Goal: Task Accomplishment & Management: Manage account settings

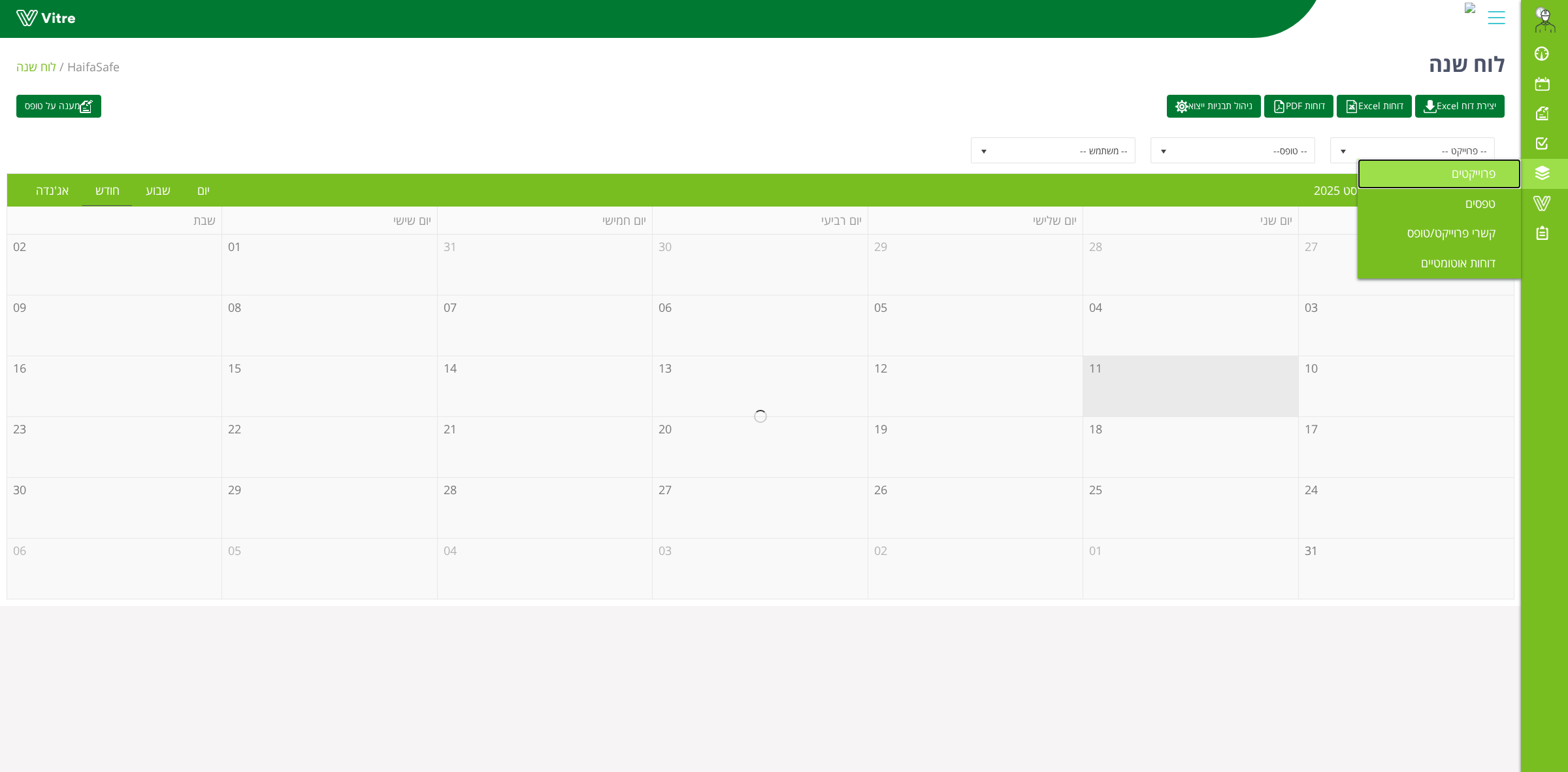
click at [1439, 175] on link "פרוייקטים" at bounding box center [1439, 173] width 163 height 30
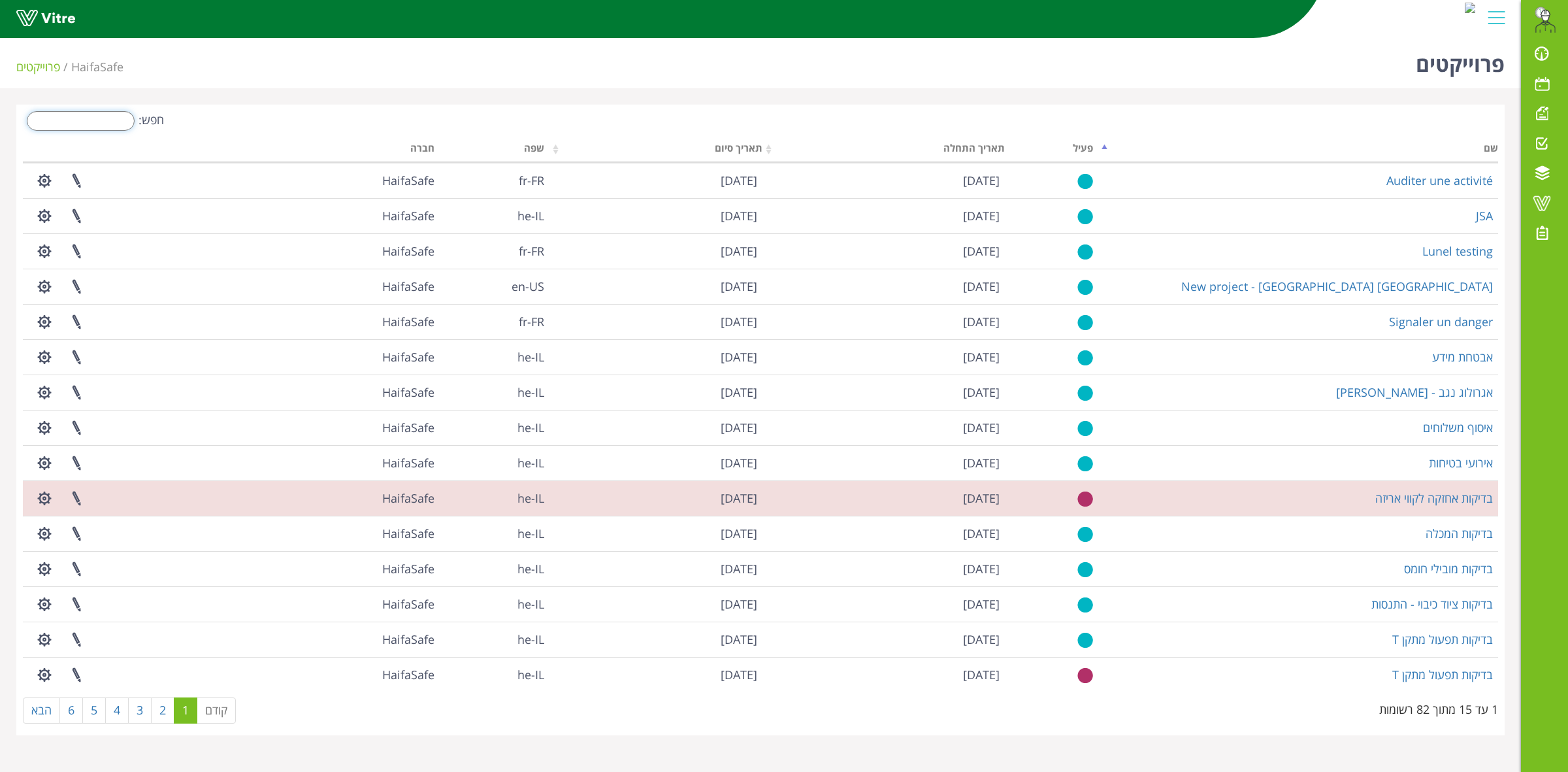
click at [77, 120] on input "חפש:" at bounding box center [80, 121] width 108 height 20
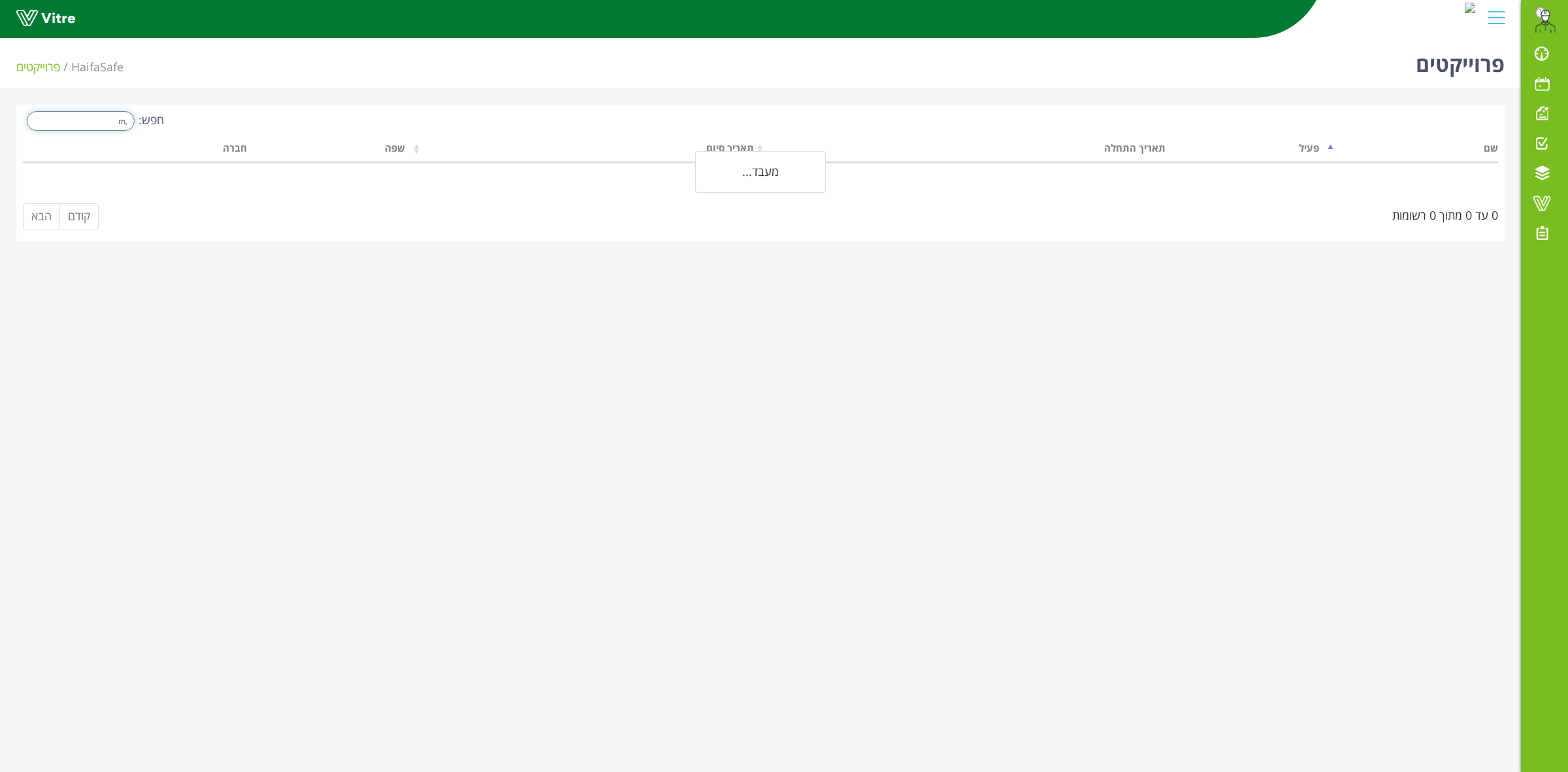
type input ","
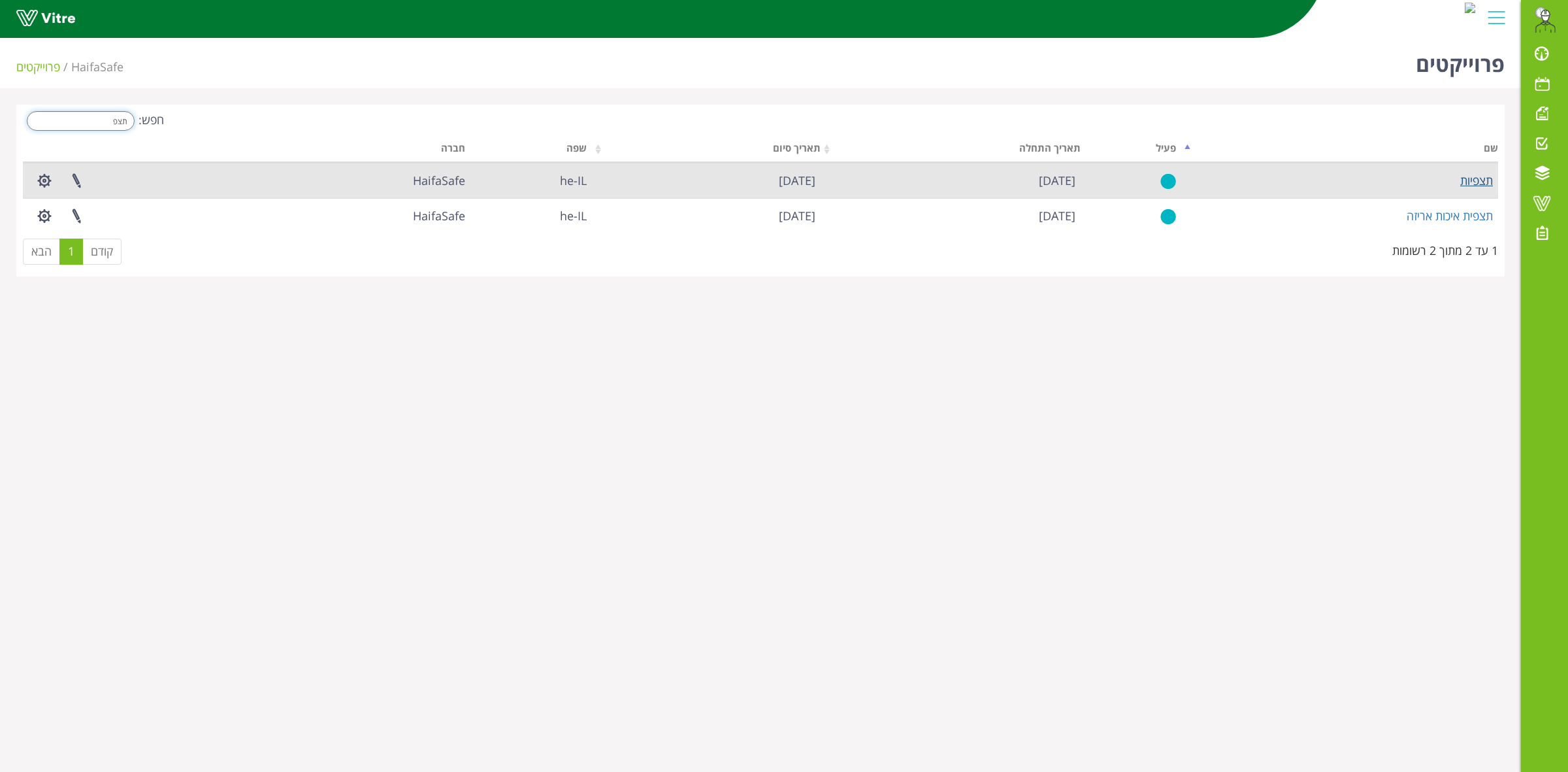
type input "תצפ"
click at [1469, 182] on link "תצפיות" at bounding box center [1477, 180] width 33 height 16
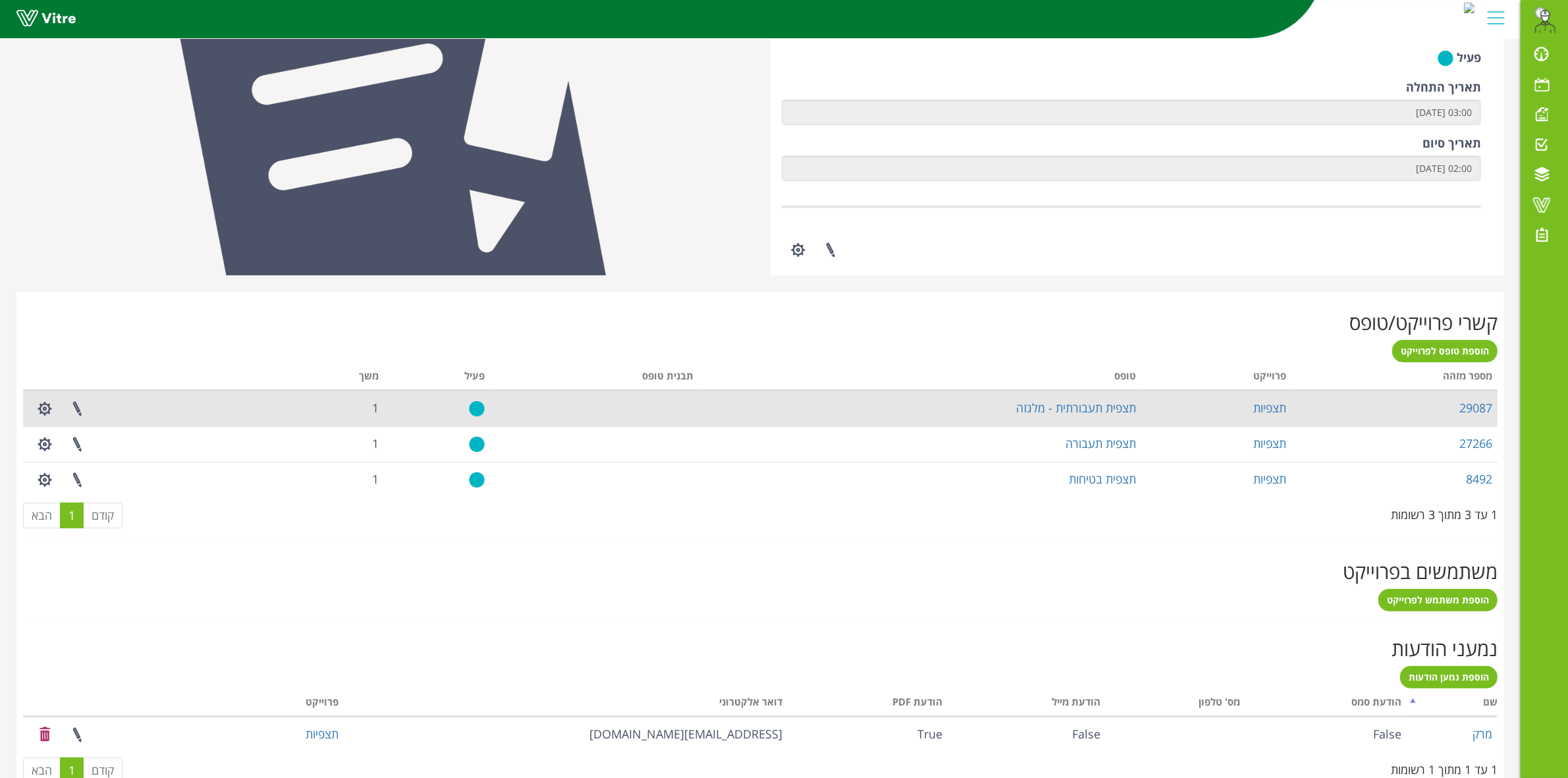
scroll to position [310, 0]
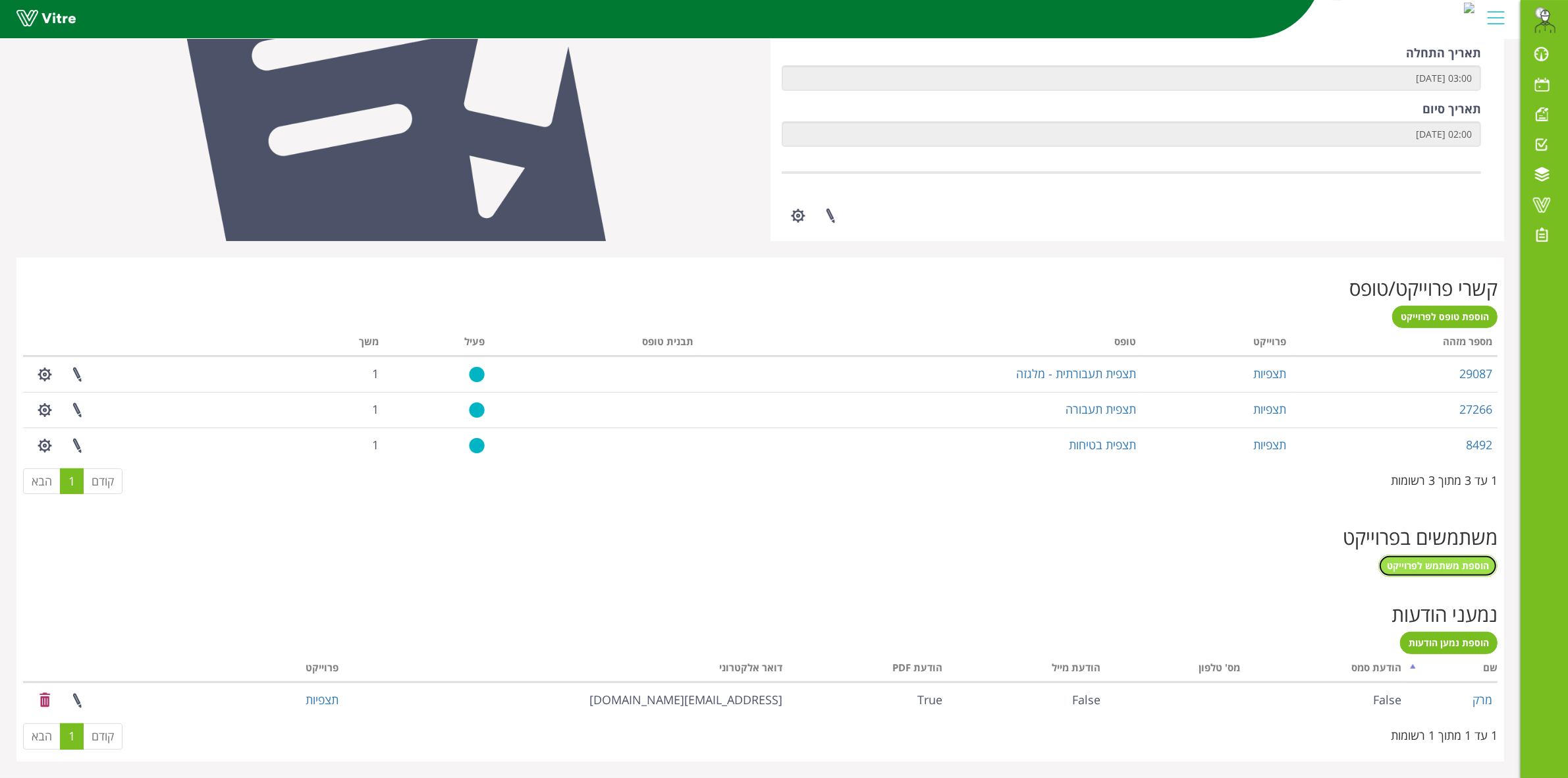
click at [1432, 567] on span "הוספת משתמש לפרוייקט" at bounding box center [1438, 565] width 102 height 12
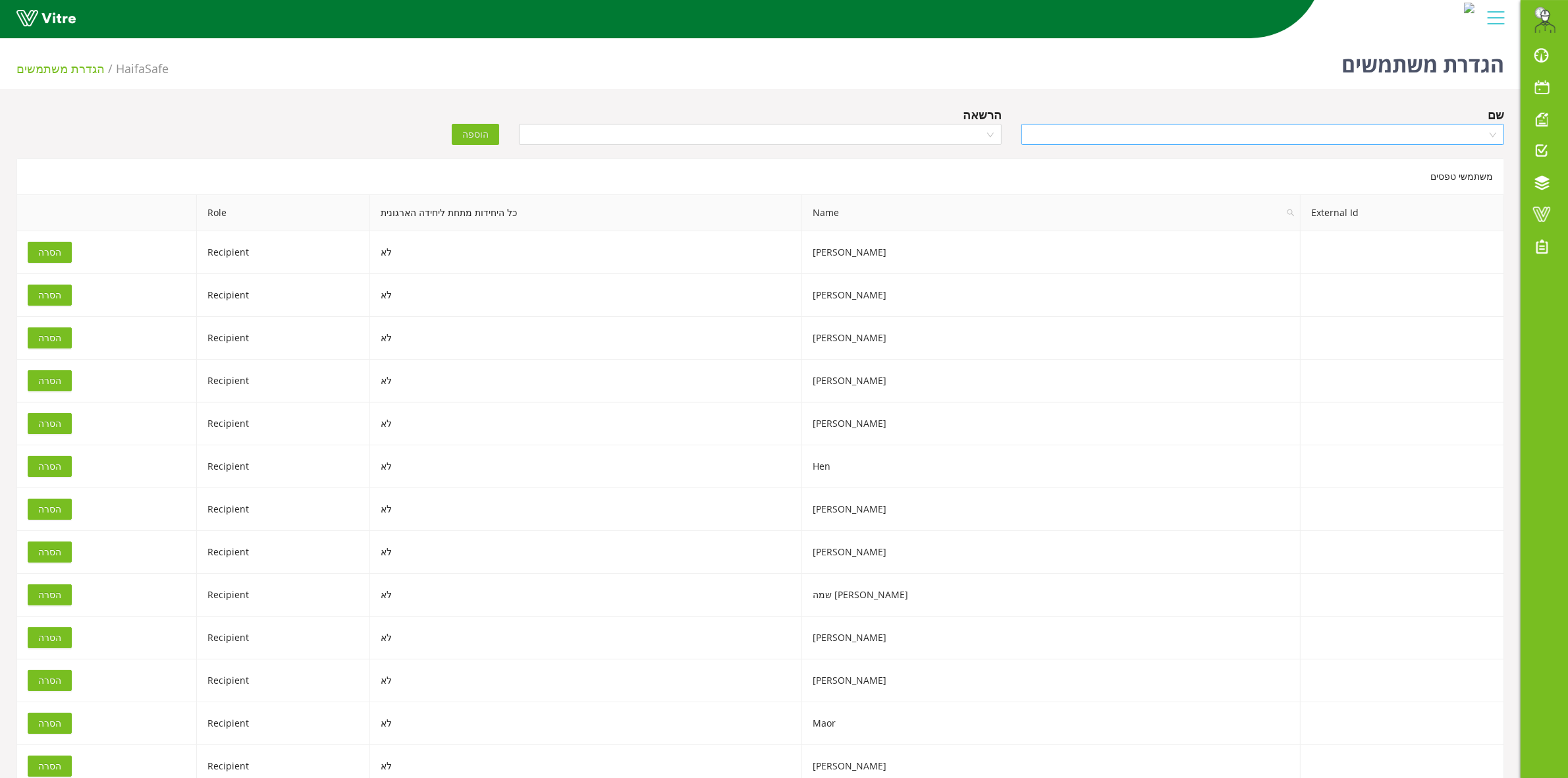
click at [1188, 143] on input "search" at bounding box center [1258, 135] width 458 height 20
type input "SHLOM"
drag, startPoint x: 1470, startPoint y: 181, endPoint x: 1470, endPoint y: 197, distance: 16.0
click at [1470, 197] on div "Shlomi Avizmil Shlomi Shlomy Reuven Shlomo Zaga" at bounding box center [1263, 191] width 483 height 84
click at [1470, 201] on div "Shlomy Reuven" at bounding box center [1263, 201] width 467 height 14
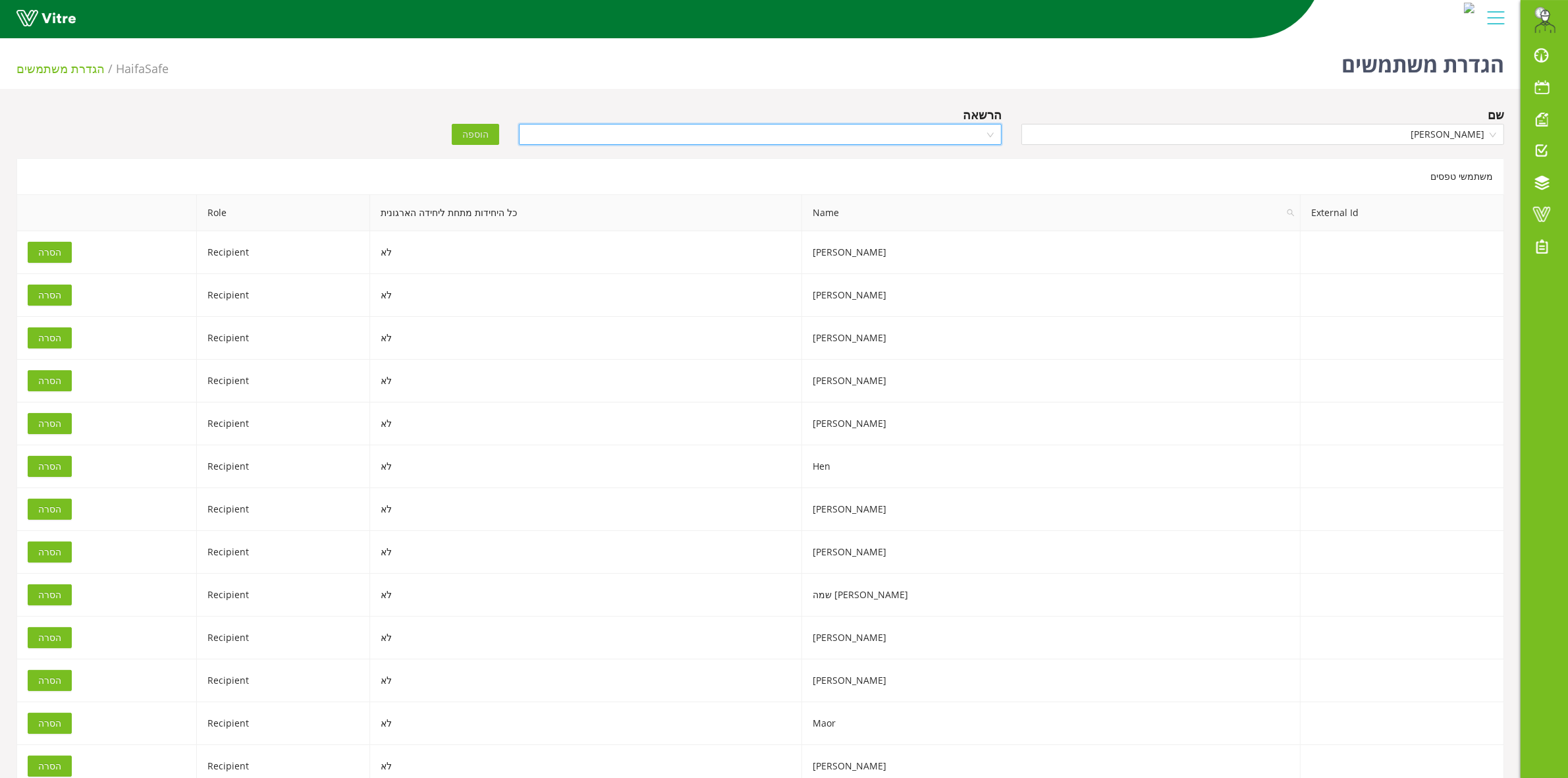
click at [724, 139] on input "search" at bounding box center [756, 135] width 458 height 20
click at [972, 203] on div "Recipient" at bounding box center [760, 201] width 467 height 14
click at [481, 128] on span "הוספה" at bounding box center [476, 134] width 27 height 14
click at [1295, 141] on input "search" at bounding box center [1258, 135] width 458 height 20
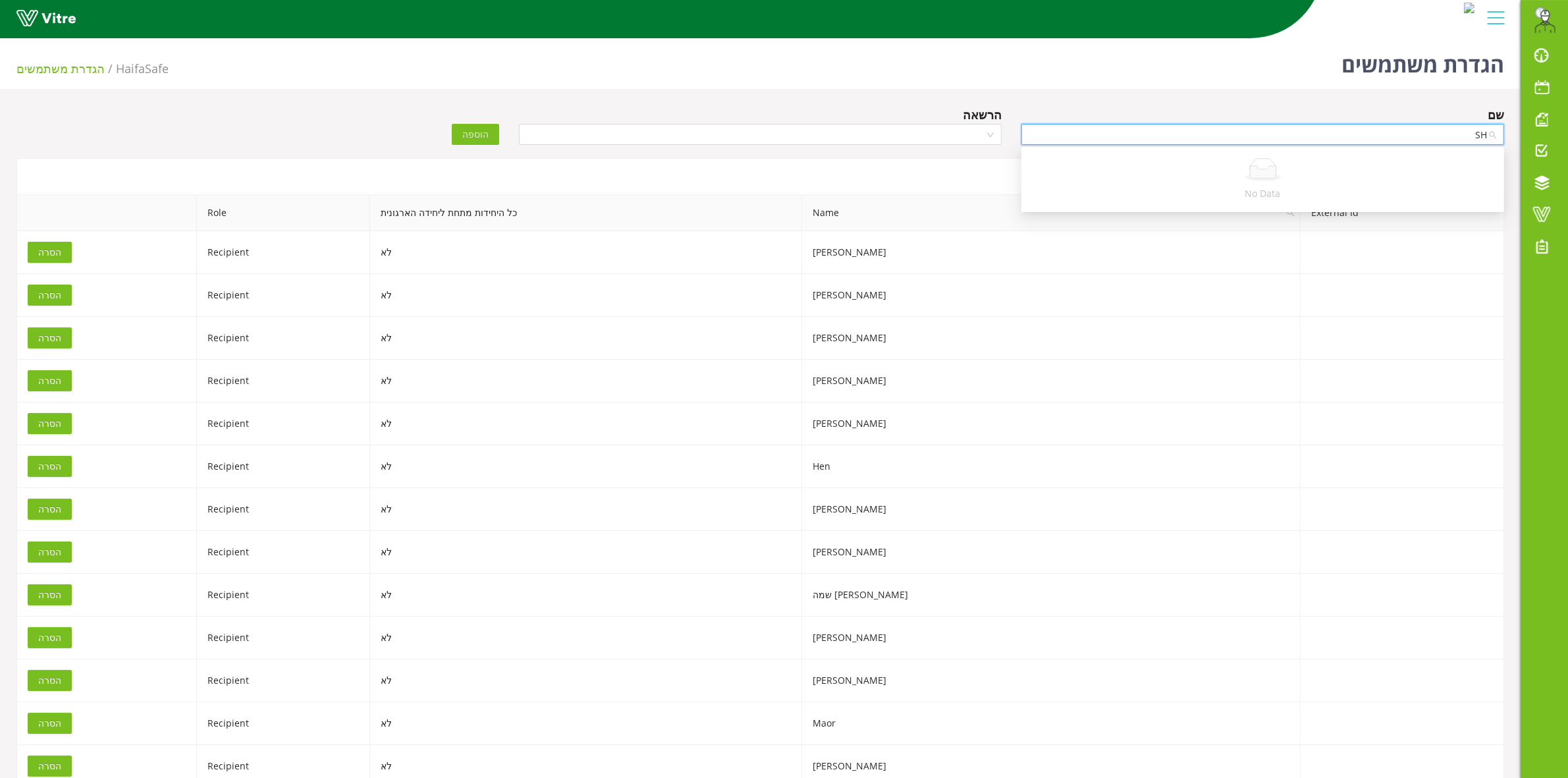
type input "S"
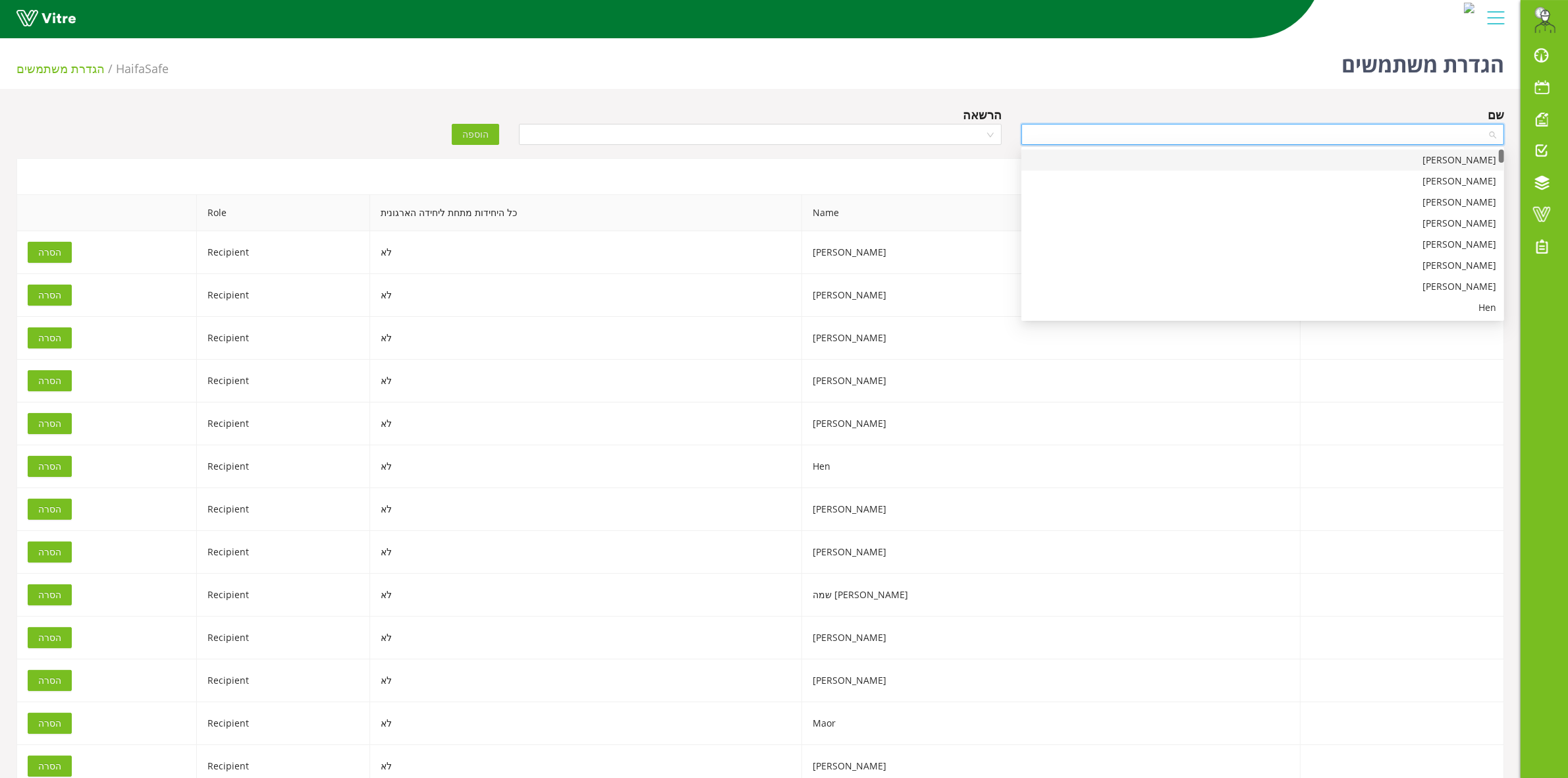
type input "S"
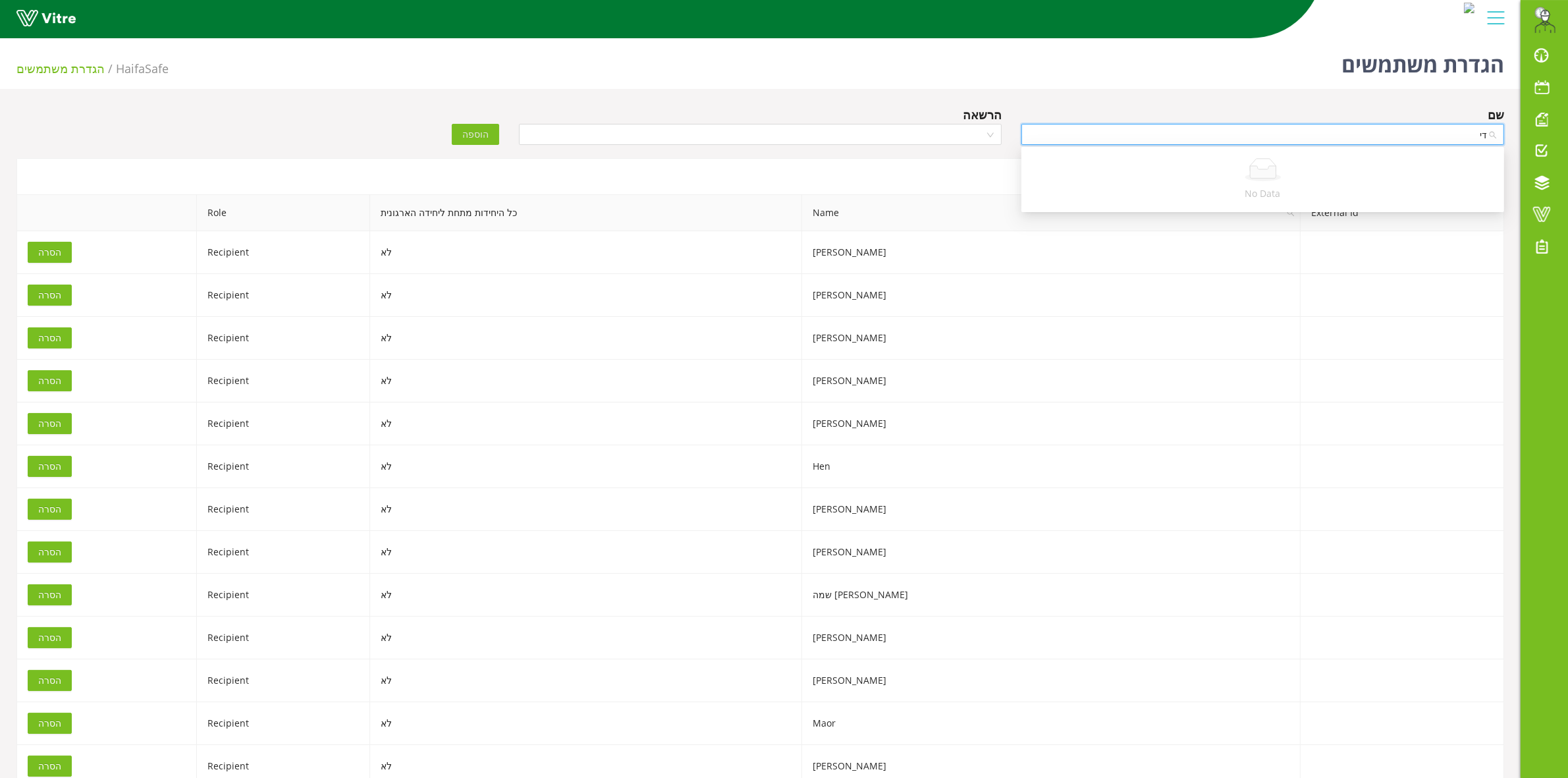
type input "ד"
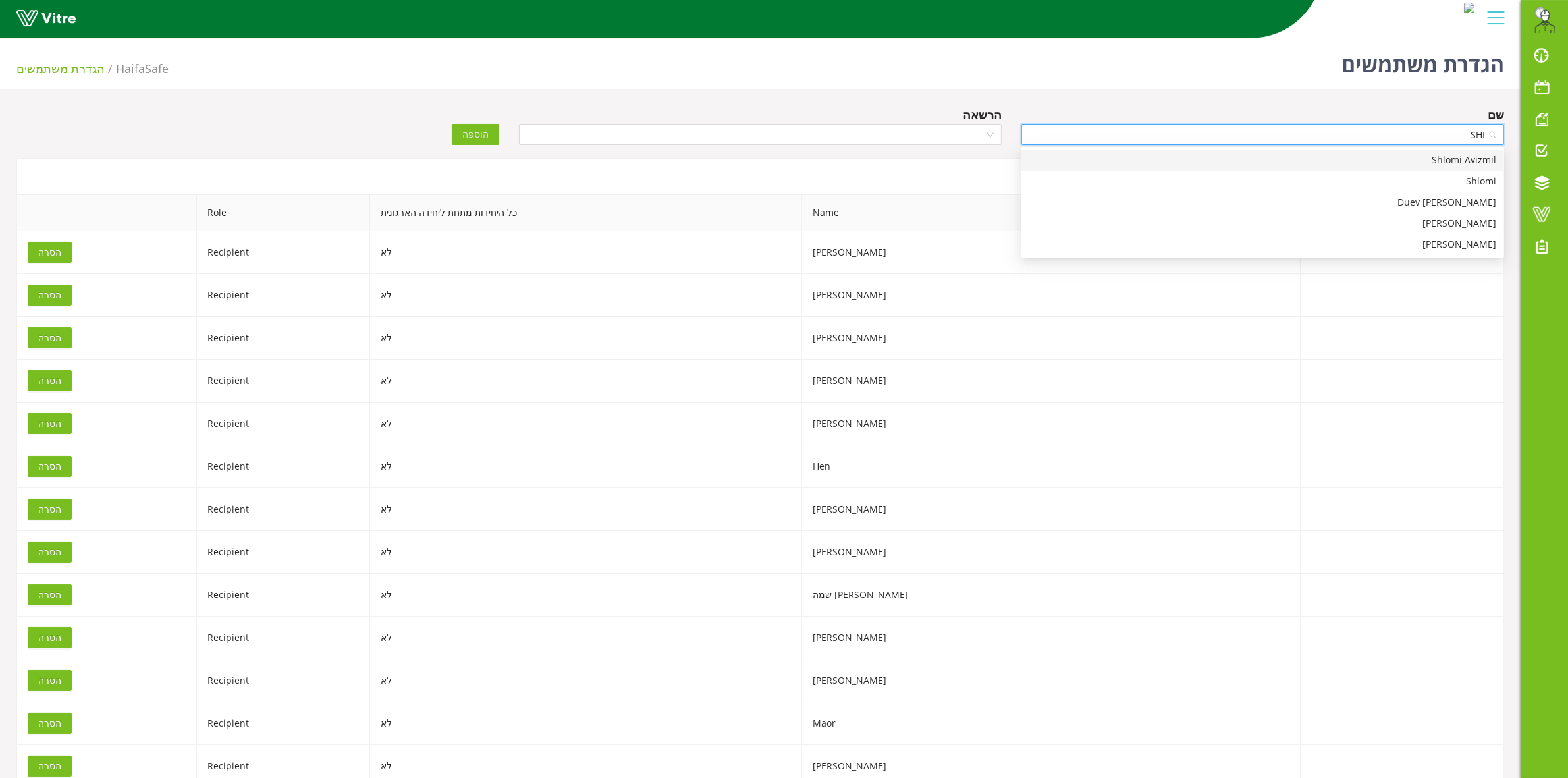
type input "SHLO"
click at [1473, 198] on div "[PERSON_NAME]" at bounding box center [1263, 201] width 467 height 14
click at [848, 136] on input "search" at bounding box center [756, 135] width 458 height 20
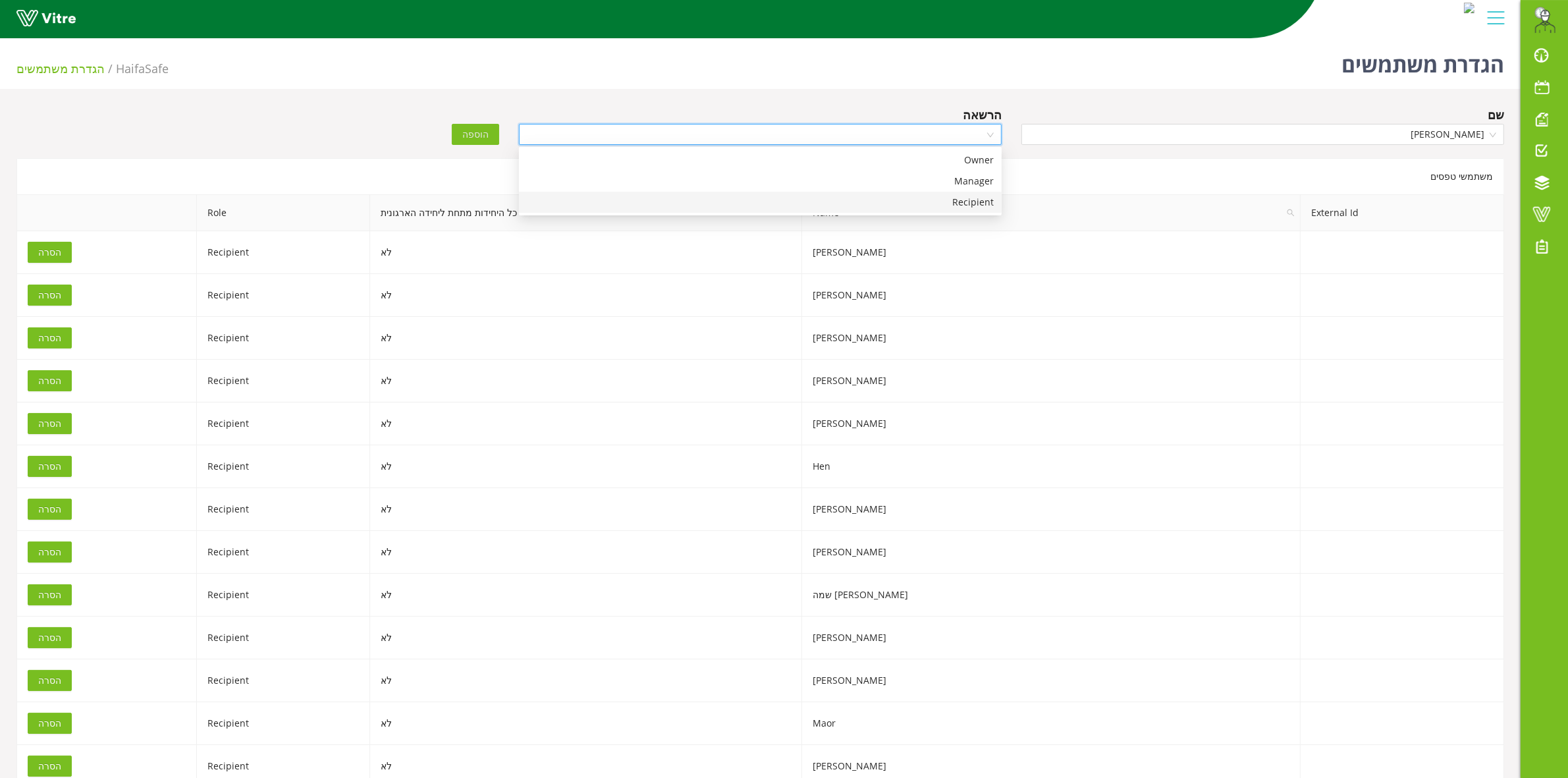
drag, startPoint x: 934, startPoint y: 206, endPoint x: 885, endPoint y: 206, distance: 49.0
click at [933, 206] on div "Recipient" at bounding box center [760, 201] width 467 height 14
click at [484, 128] on span "הוספה" at bounding box center [476, 134] width 27 height 14
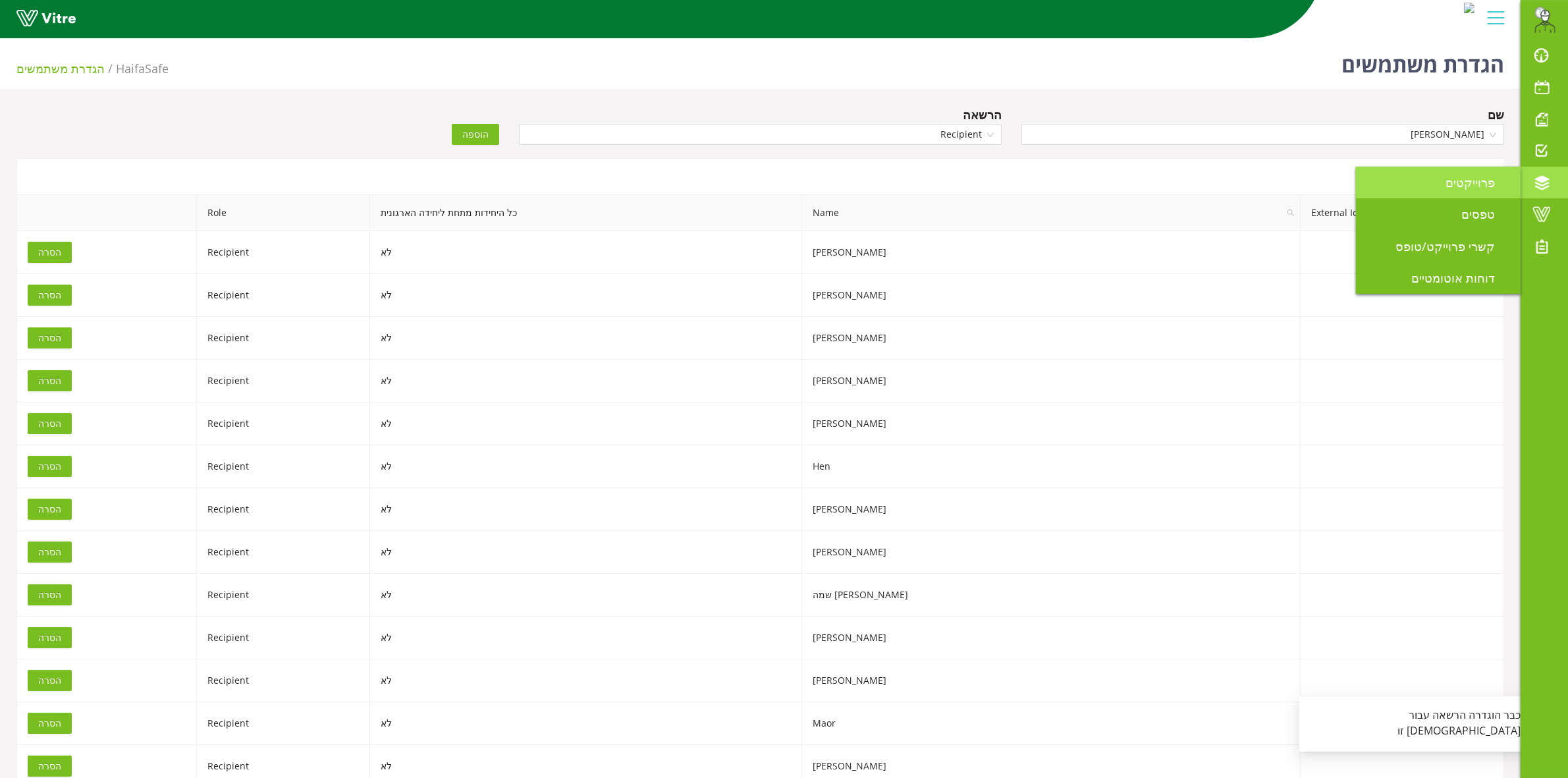
click at [1464, 186] on span "פרוייקטים" at bounding box center [1478, 182] width 65 height 16
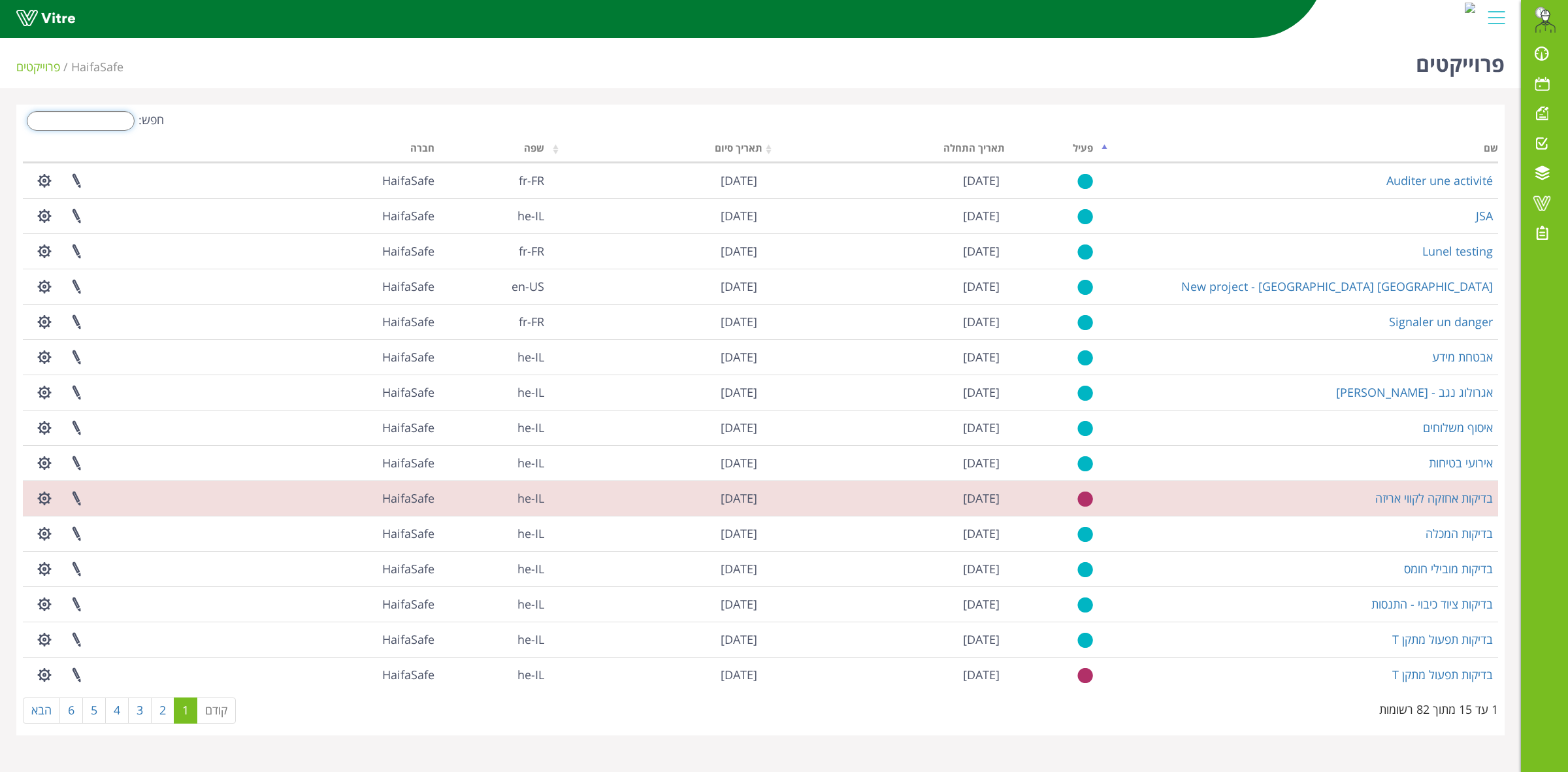
click at [61, 112] on input "חפש:" at bounding box center [80, 121] width 108 height 20
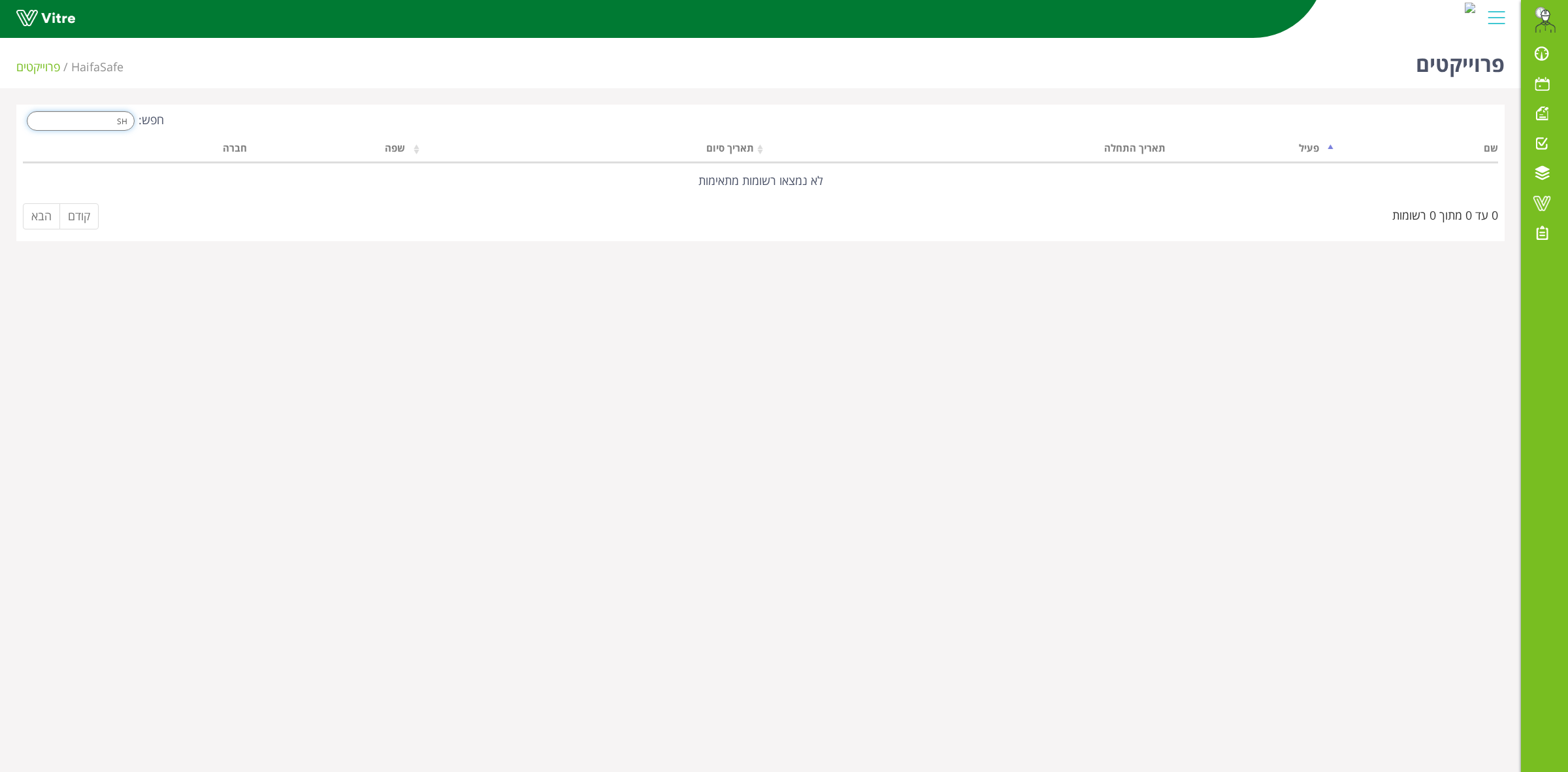
type input "S"
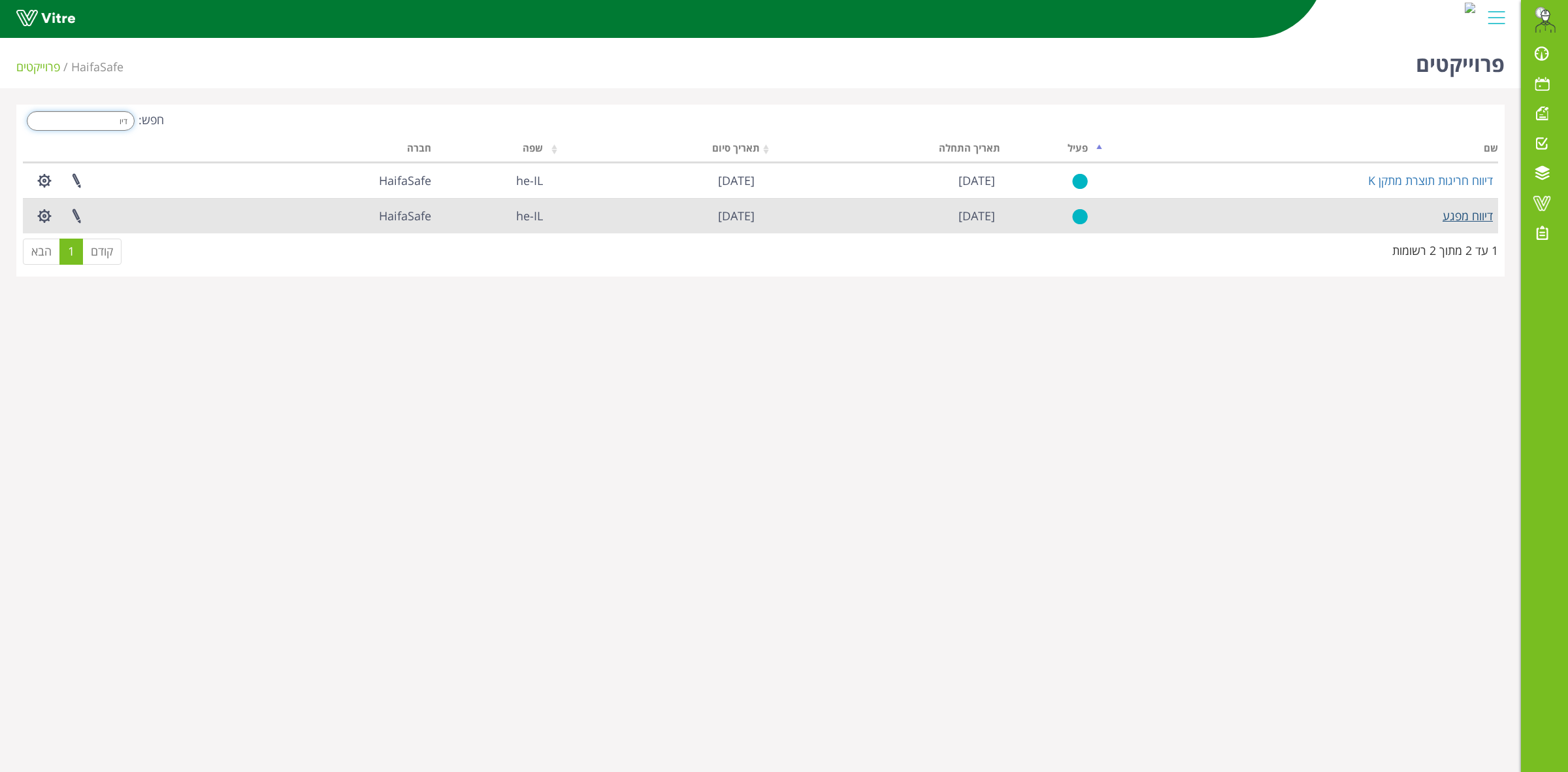
type input "דיו"
click at [1455, 212] on link "דיווח מפגע" at bounding box center [1467, 215] width 50 height 16
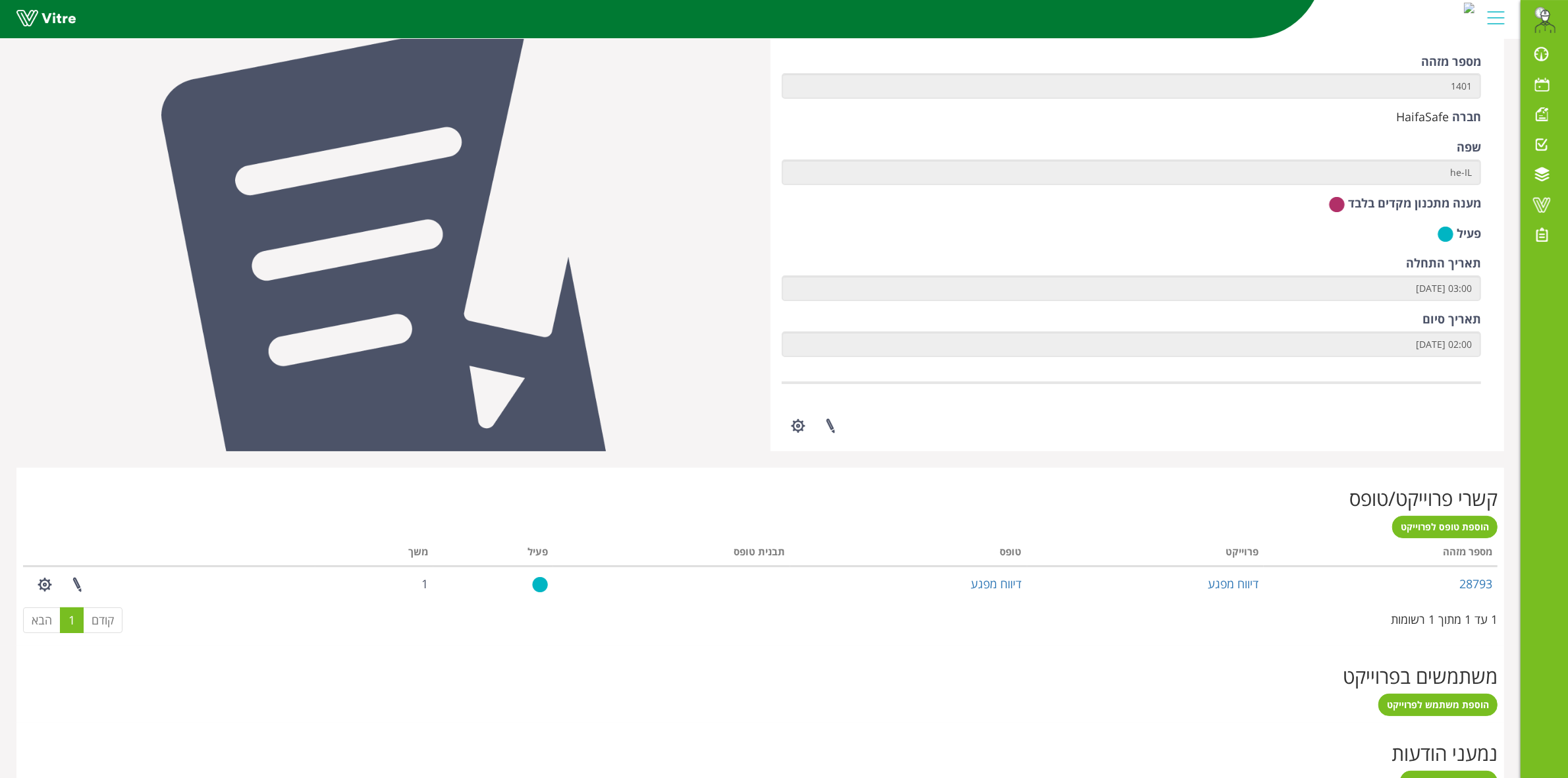
scroll to position [238, 0]
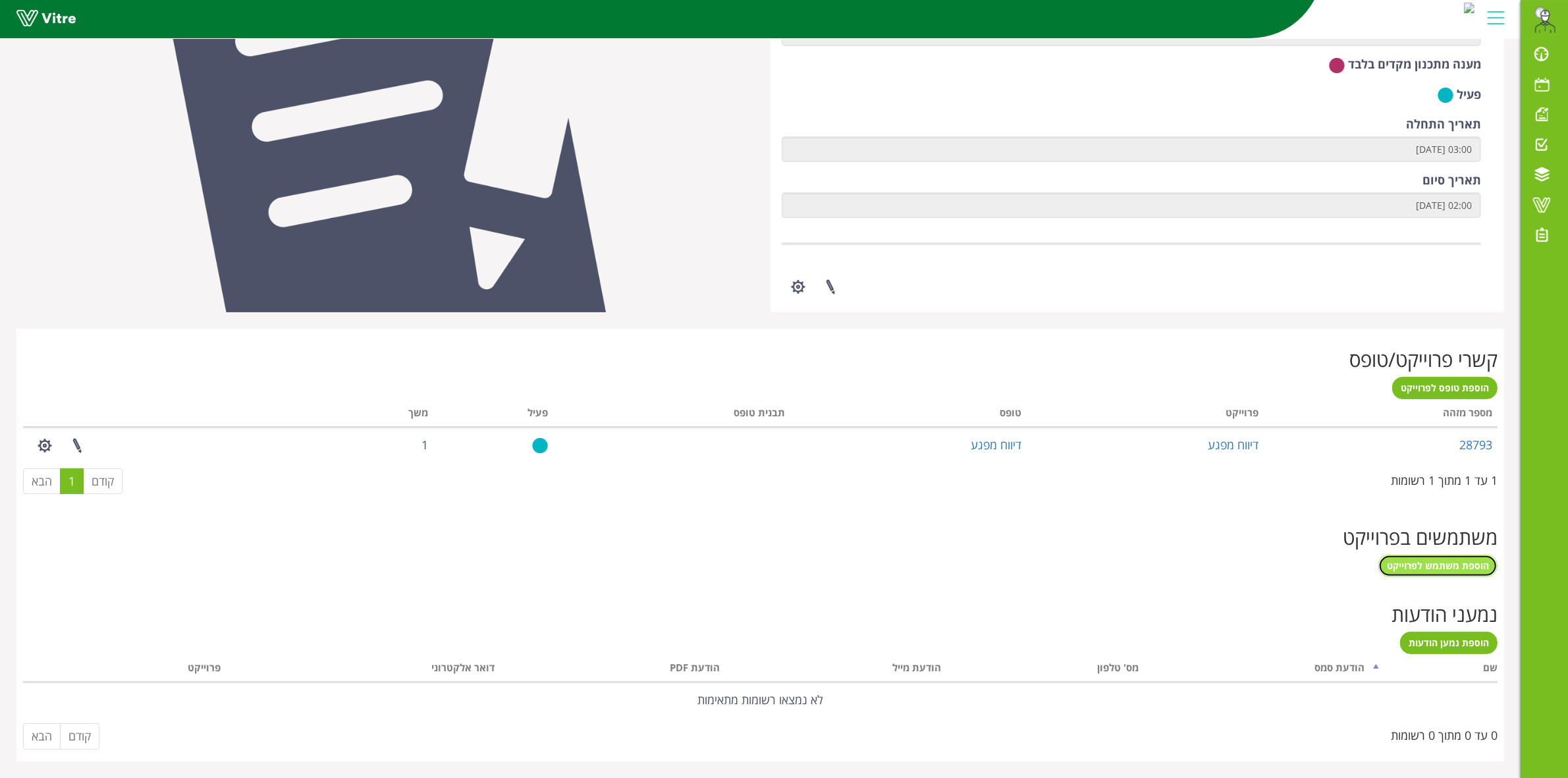
click at [1433, 570] on span "הוספת משתמש לפרוייקט" at bounding box center [1438, 565] width 102 height 12
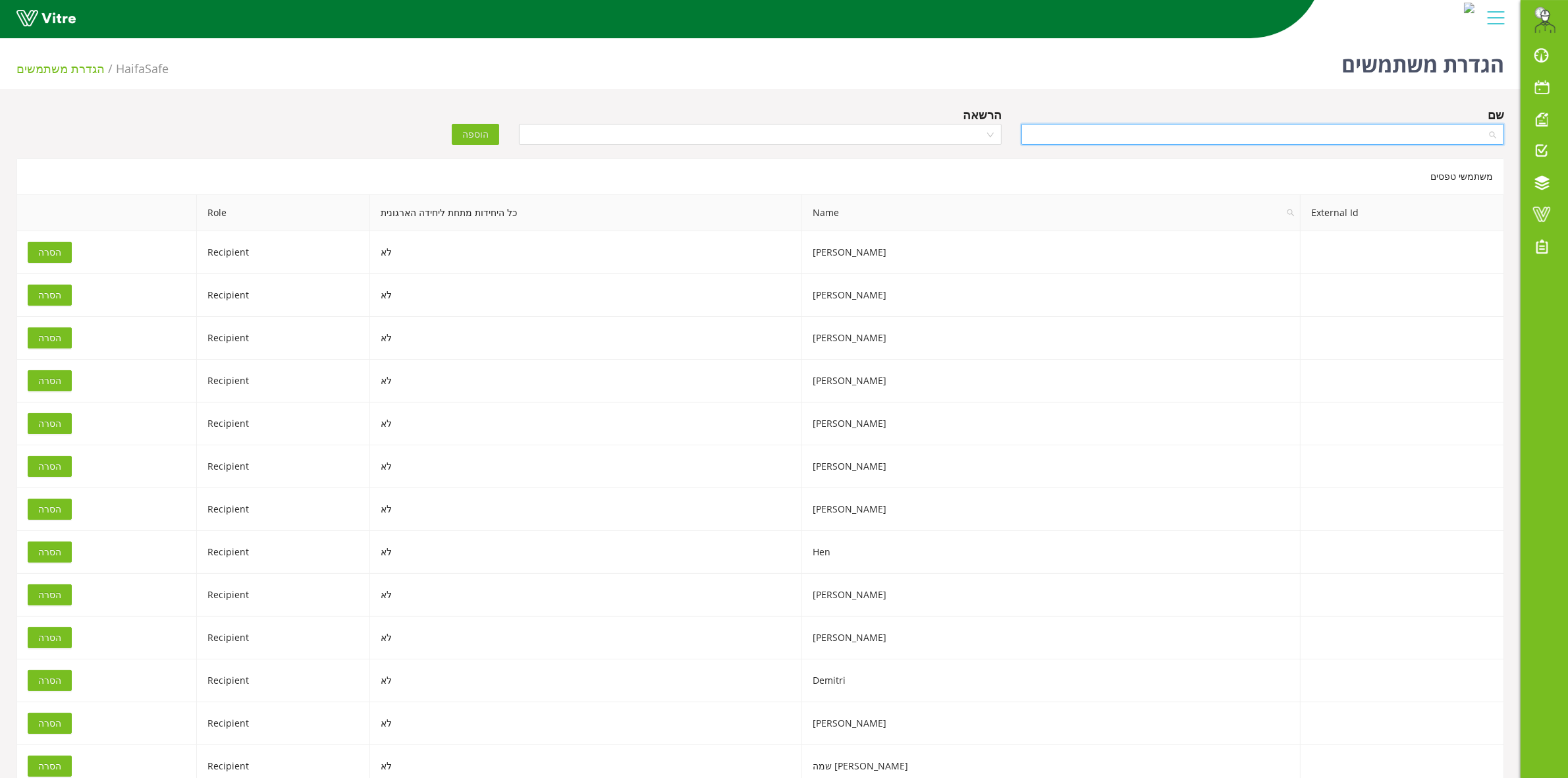
click at [1213, 137] on input "search" at bounding box center [1258, 135] width 458 height 20
type input "SHLOM"
click at [1409, 211] on div "[PERSON_NAME]" at bounding box center [1263, 201] width 483 height 21
click at [879, 141] on input "search" at bounding box center [756, 135] width 458 height 20
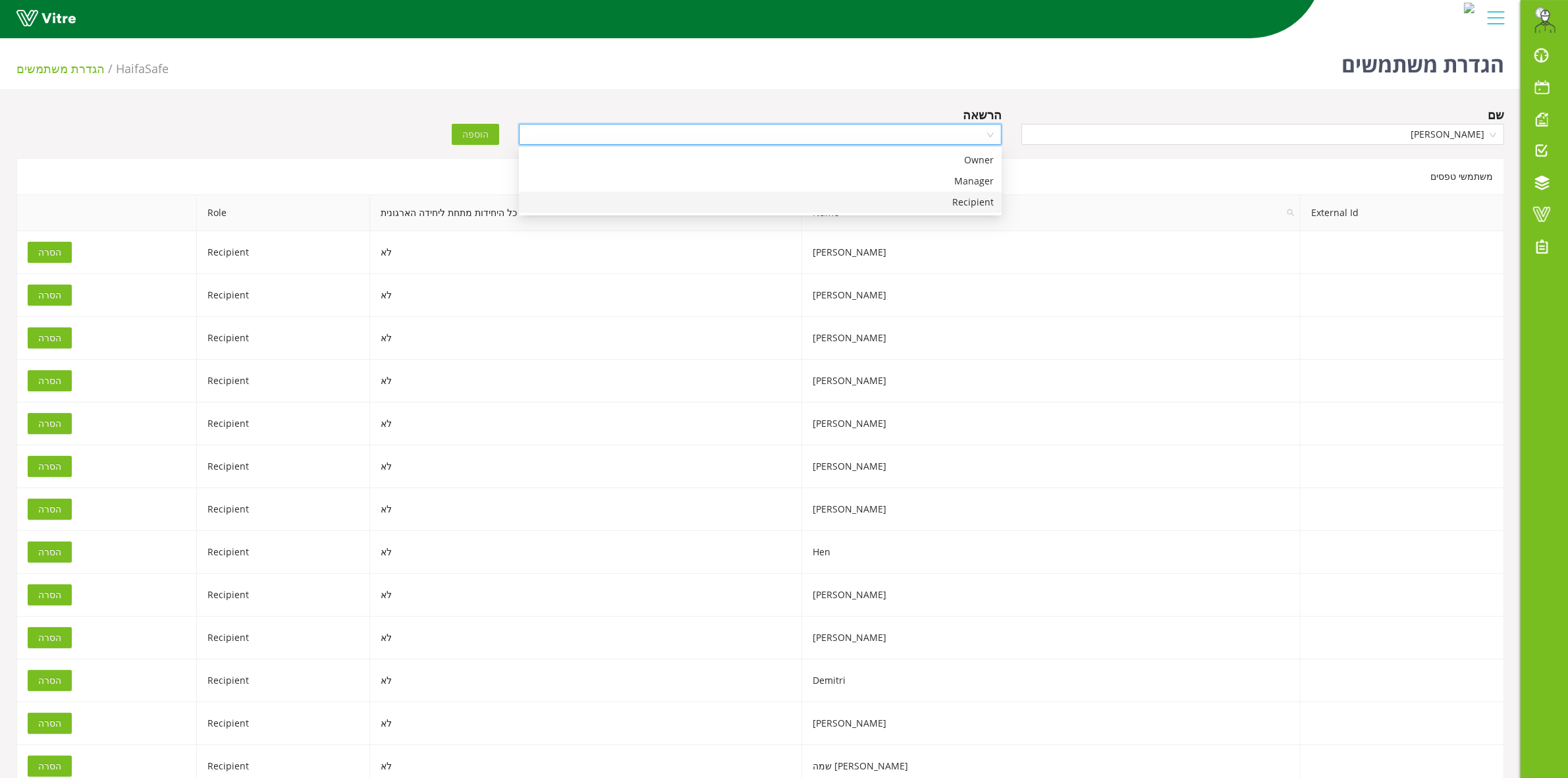
drag, startPoint x: 933, startPoint y: 206, endPoint x: 904, endPoint y: 205, distance: 29.0
click at [933, 206] on div "Recipient" at bounding box center [760, 201] width 467 height 14
click at [476, 134] on span "הוספה" at bounding box center [476, 134] width 27 height 14
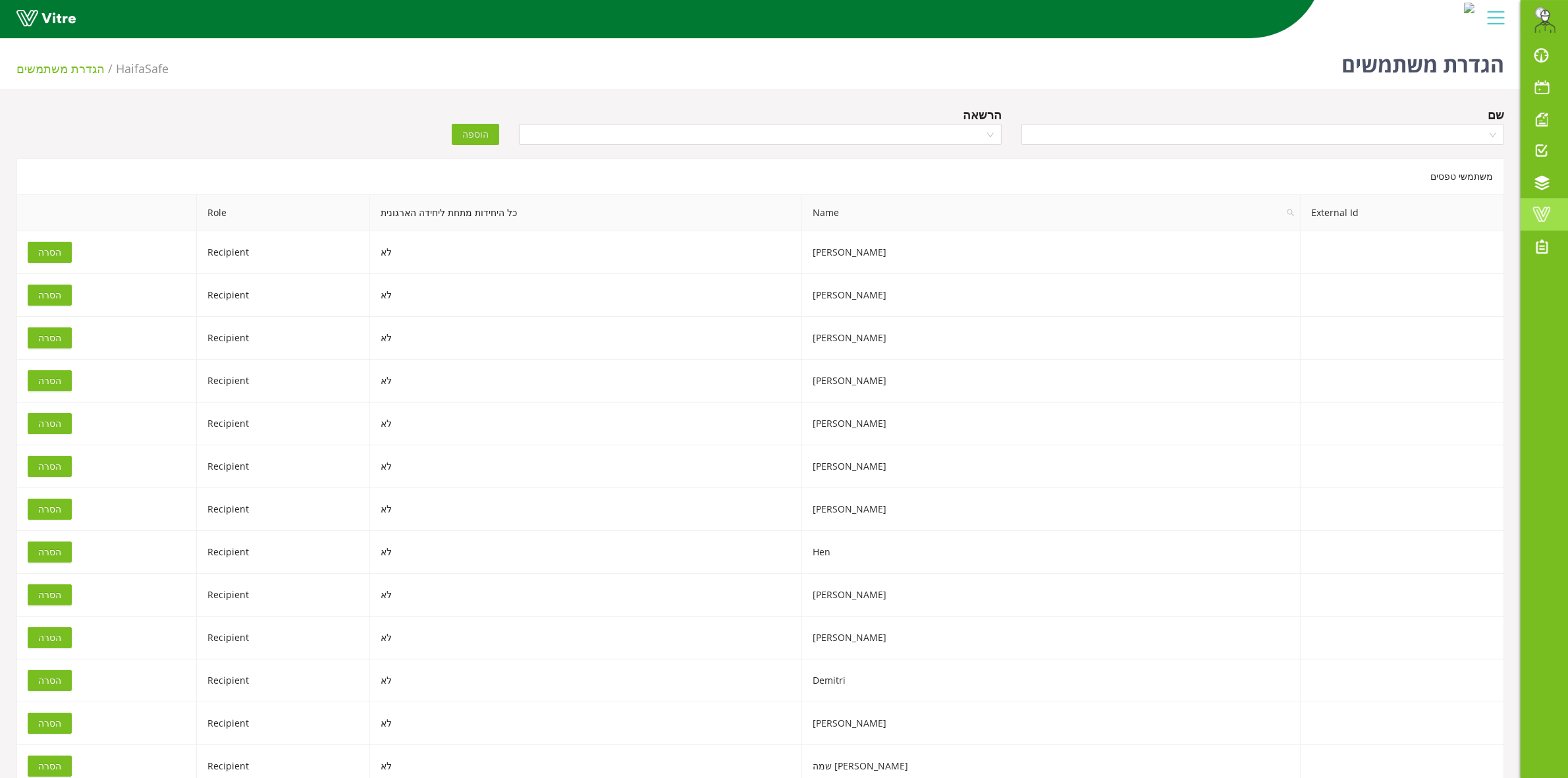
click at [1543, 218] on span at bounding box center [1542, 214] width 33 height 16
